Goal: Task Accomplishment & Management: Use online tool/utility

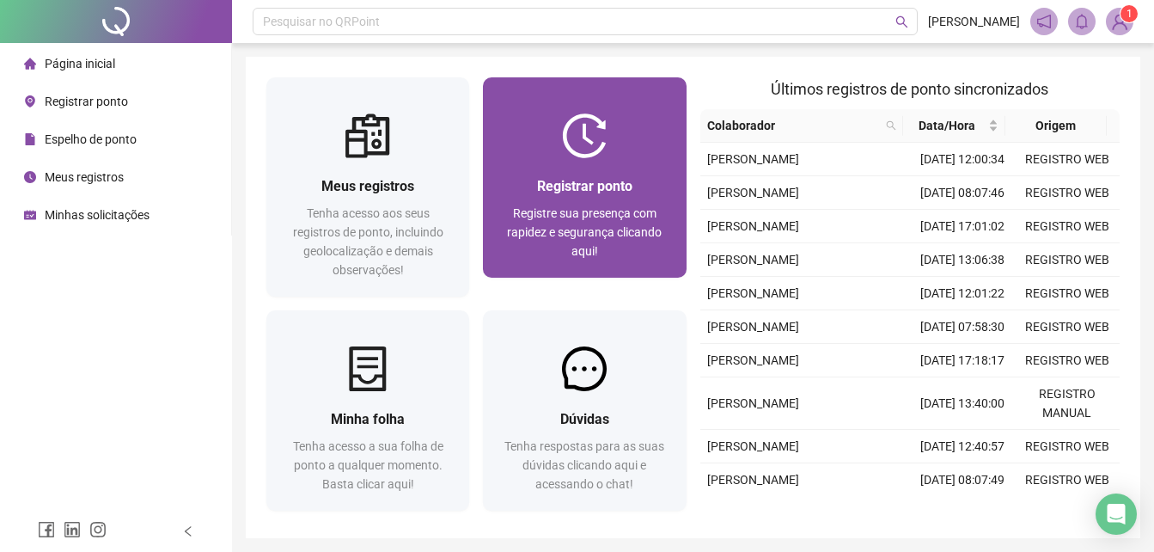
click at [594, 137] on img at bounding box center [584, 135] width 45 height 45
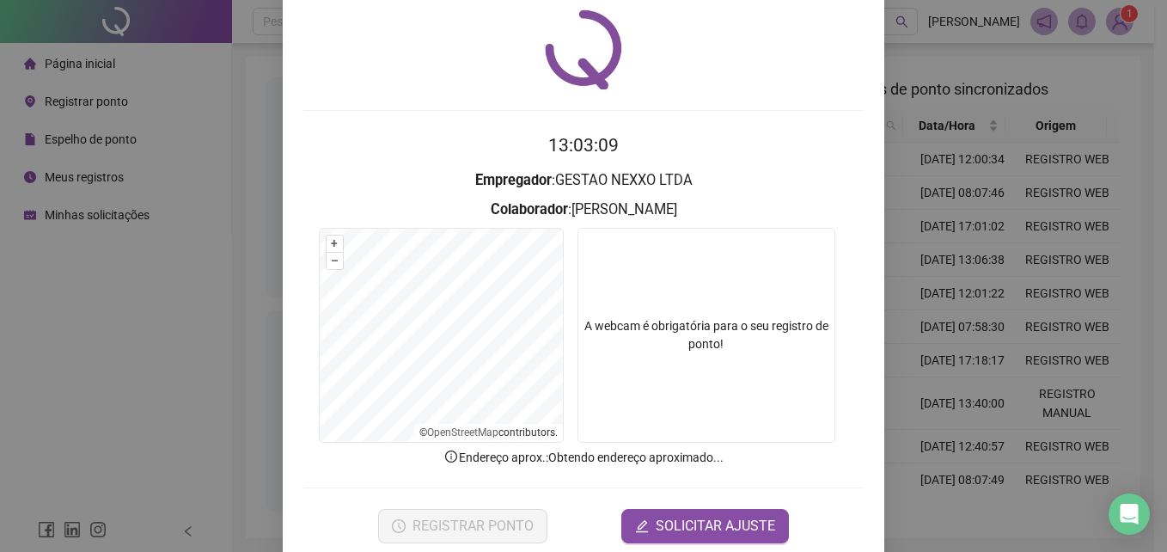
scroll to position [82, 0]
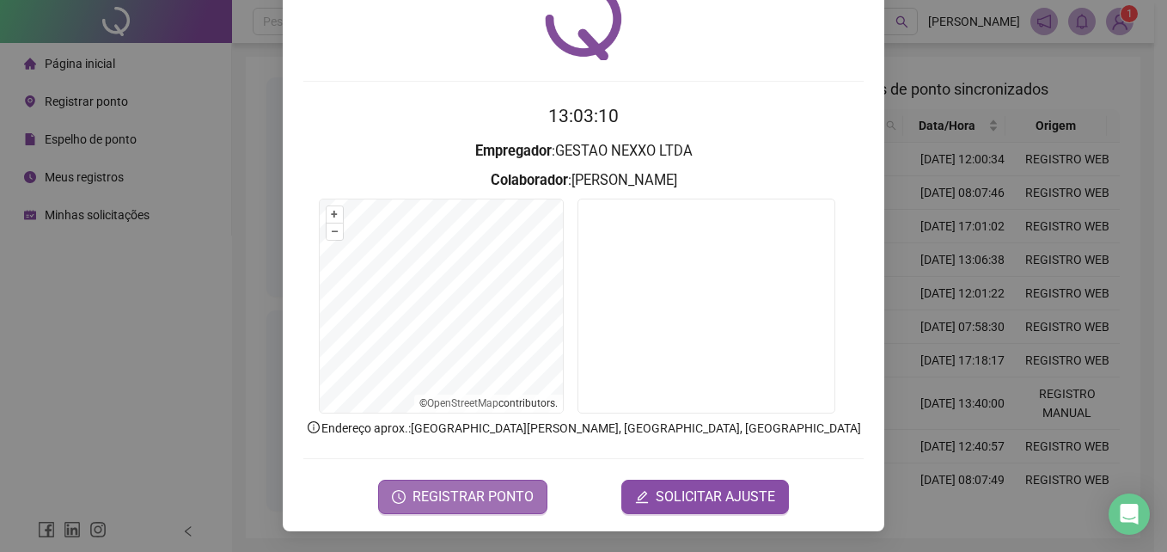
click at [440, 487] on span "REGISTRAR PONTO" at bounding box center [472, 496] width 121 height 21
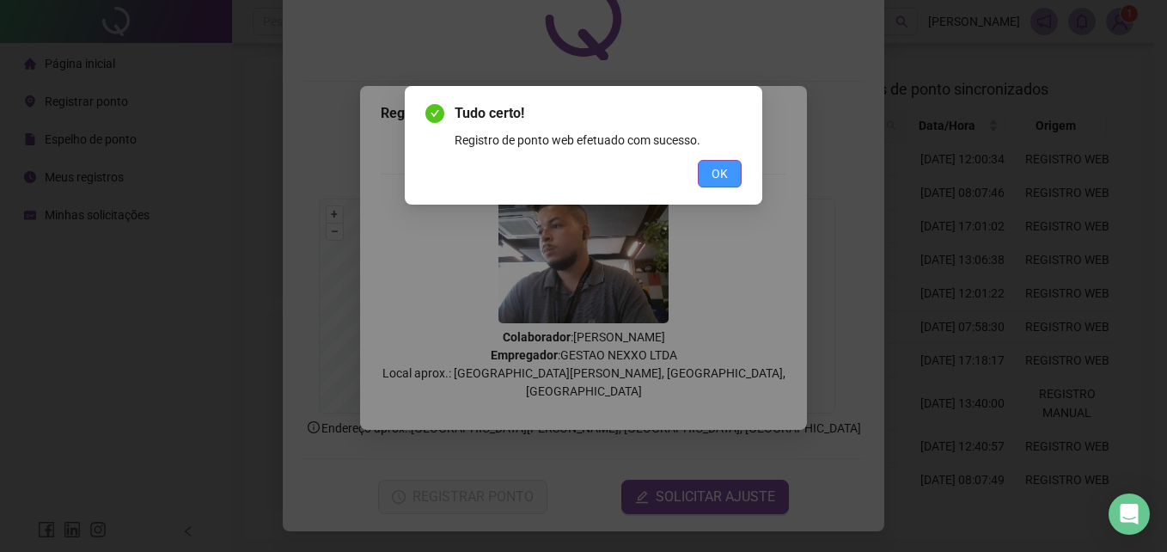
click at [720, 168] on span "OK" at bounding box center [719, 173] width 16 height 19
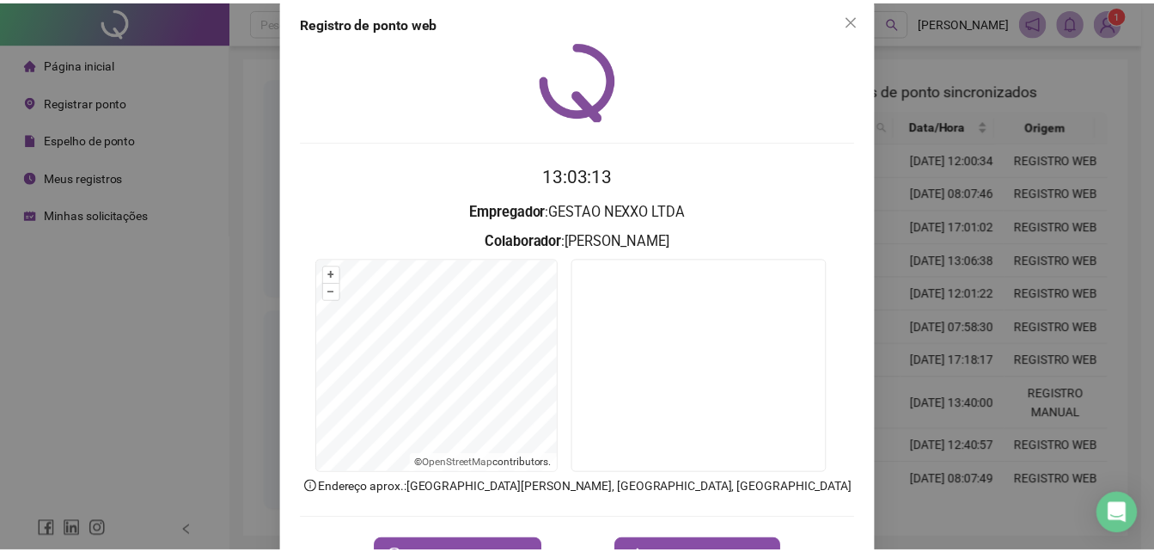
scroll to position [0, 0]
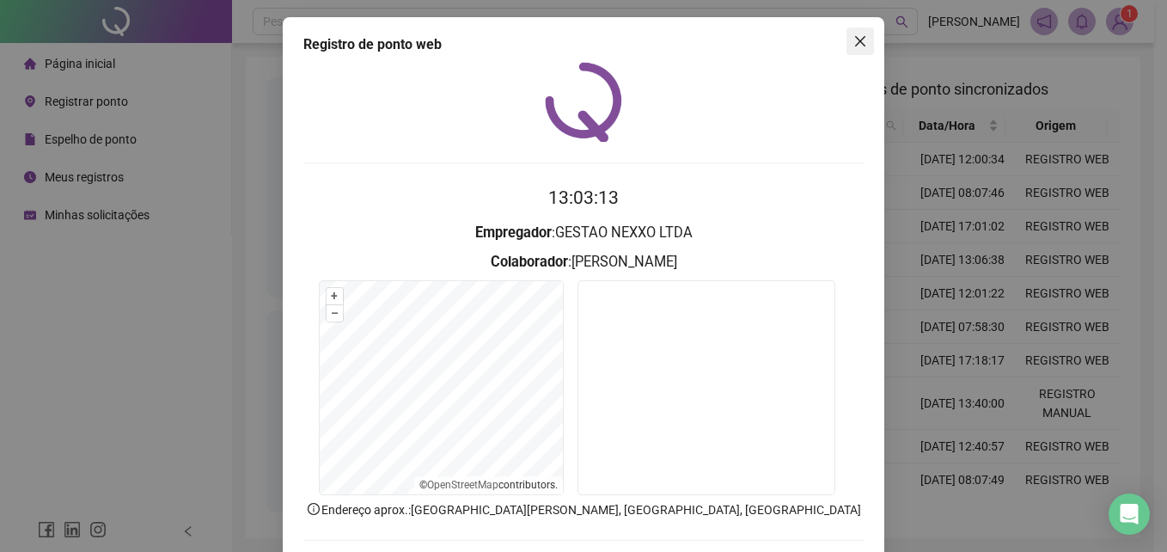
click at [857, 43] on icon "close" at bounding box center [860, 41] width 14 height 14
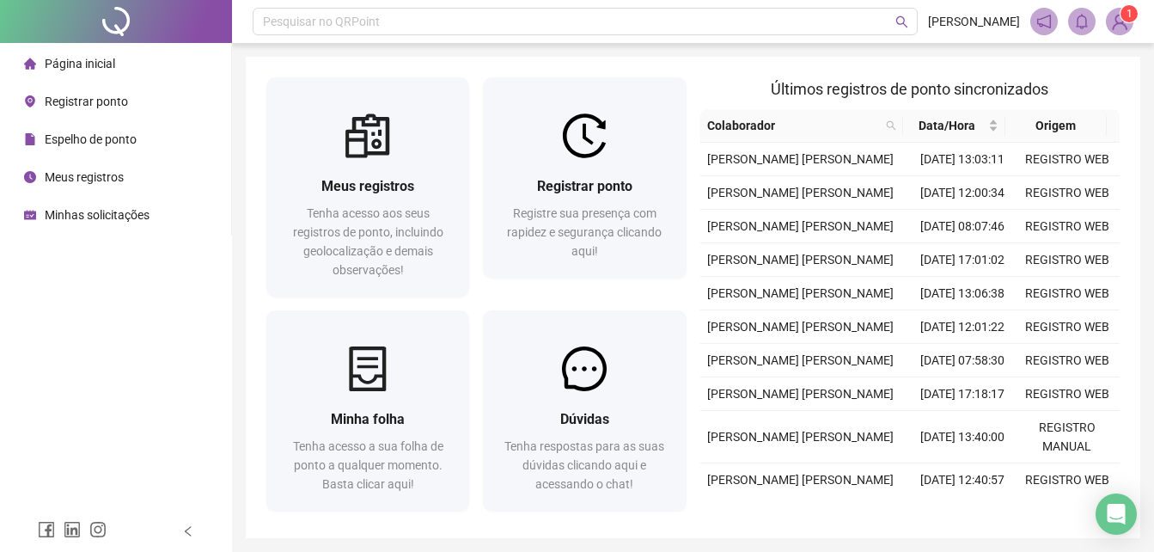
click at [77, 174] on span "Meus registros" at bounding box center [84, 177] width 79 height 14
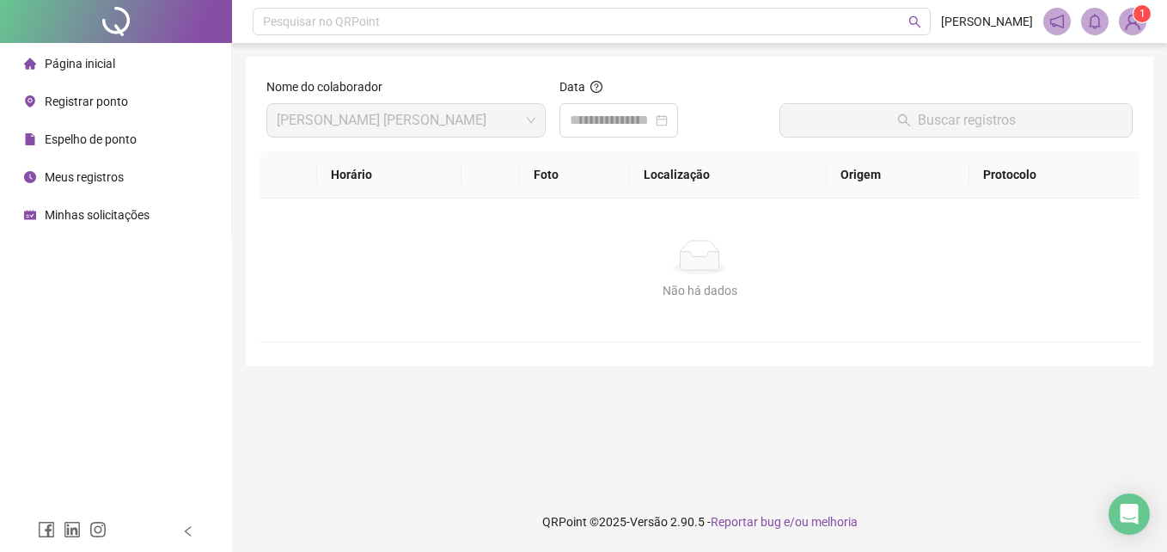
click at [115, 138] on span "Espelho de ponto" at bounding box center [91, 139] width 92 height 14
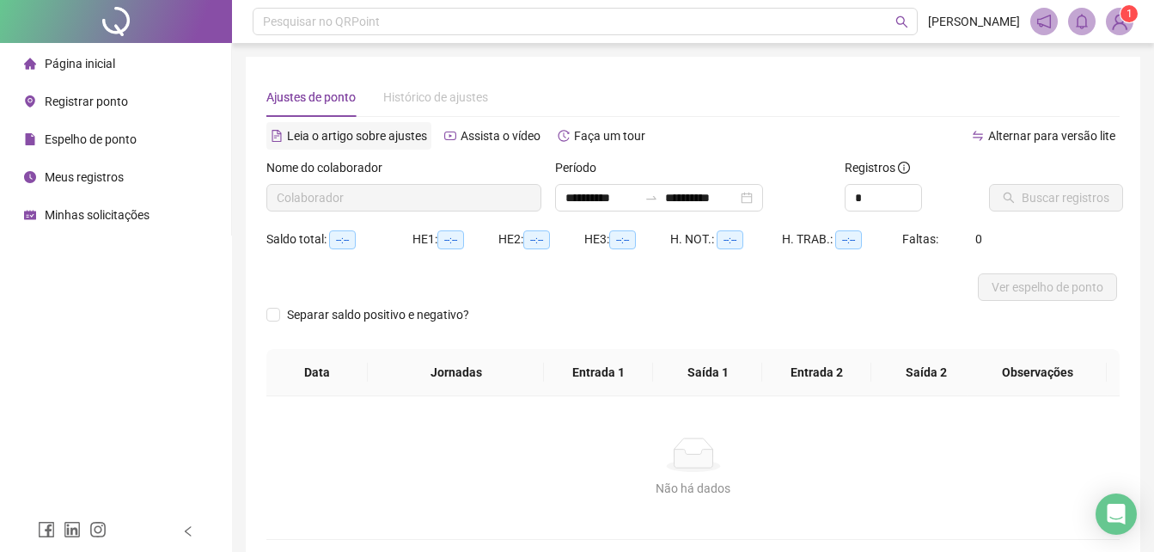
type input "**********"
click at [1044, 192] on span "Buscar registros" at bounding box center [1066, 197] width 88 height 19
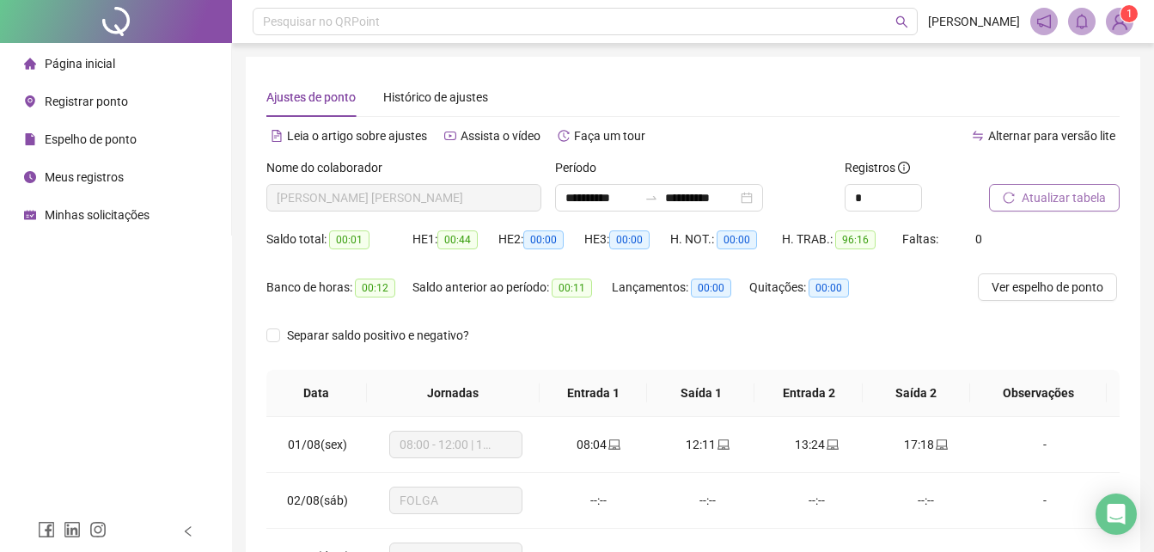
click at [70, 57] on span "Página inicial" at bounding box center [80, 64] width 70 height 14
